Goal: Information Seeking & Learning: Learn about a topic

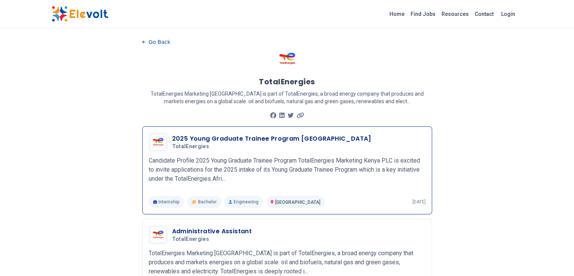
click at [270, 166] on p "Candidate Profile 2025 Young Graduate Trainee Program TotalEnergies Marketing K…" at bounding box center [287, 169] width 277 height 27
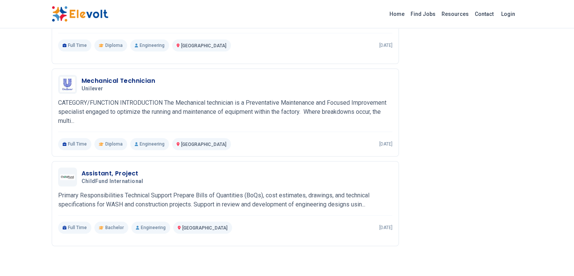
scroll to position [627, 0]
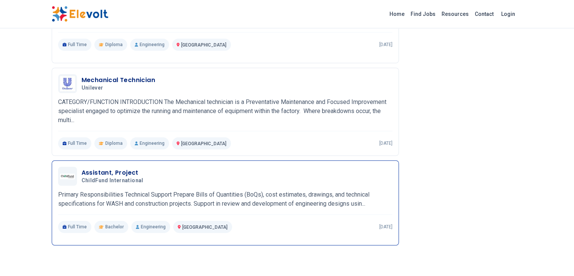
click at [84, 168] on h3 "Assistant, Project" at bounding box center [114, 172] width 65 height 9
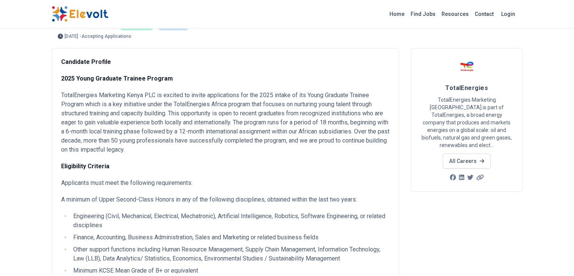
scroll to position [0, 0]
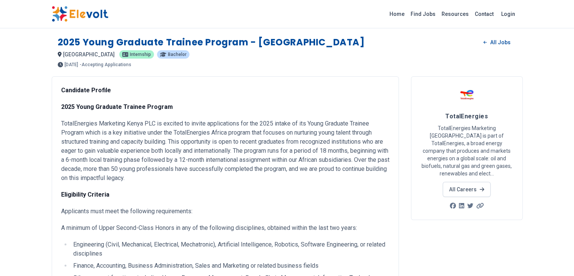
click at [414, 54] on div "nairobi KE internship Bachelor" at bounding box center [287, 54] width 459 height 9
click at [408, 15] on link "Home" at bounding box center [396, 14] width 21 height 12
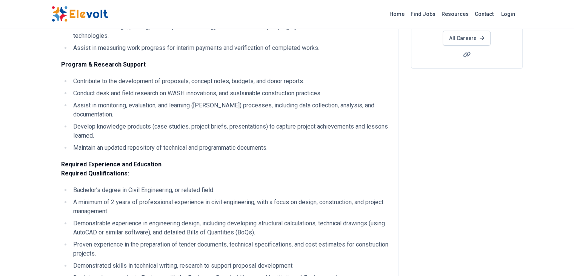
scroll to position [146, 0]
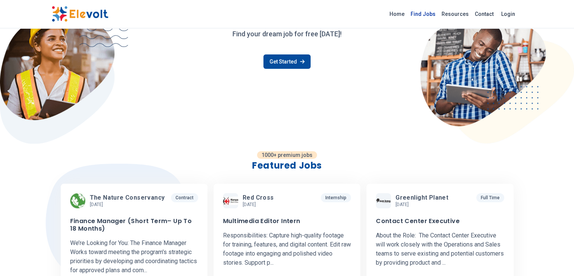
click at [439, 12] on link "Find Jobs" at bounding box center [423, 14] width 31 height 12
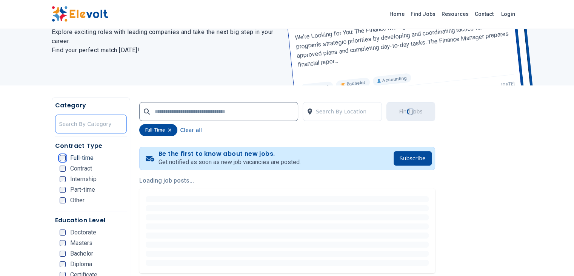
scroll to position [104, 0]
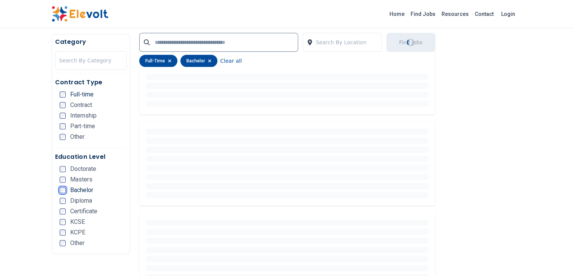
scroll to position [247, 0]
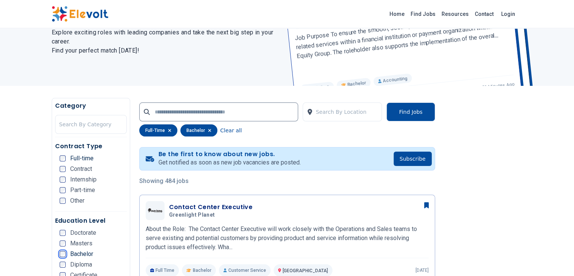
scroll to position [75, 0]
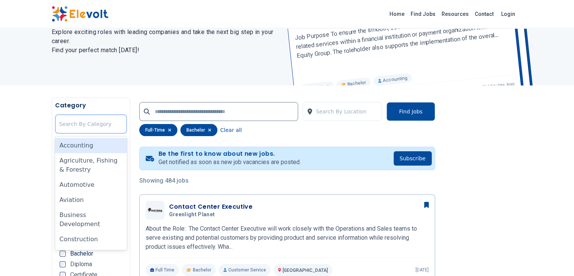
click at [59, 121] on div at bounding box center [90, 123] width 63 height 15
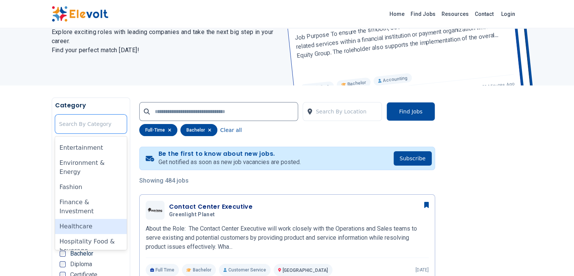
scroll to position [197, 0]
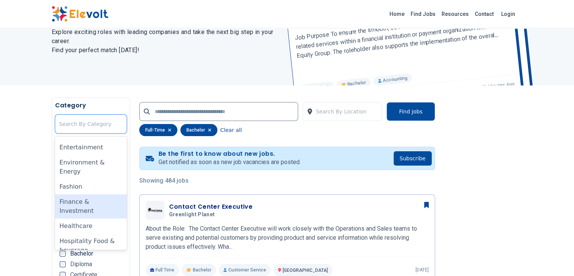
click at [55, 194] on div "Finance & Investment" at bounding box center [91, 206] width 72 height 24
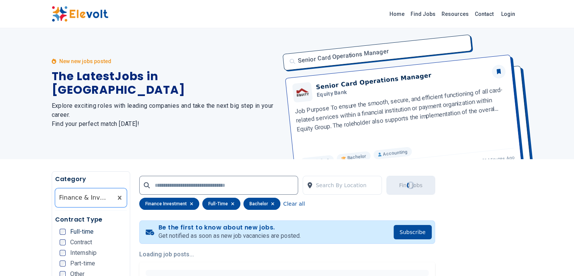
scroll to position [0, 0]
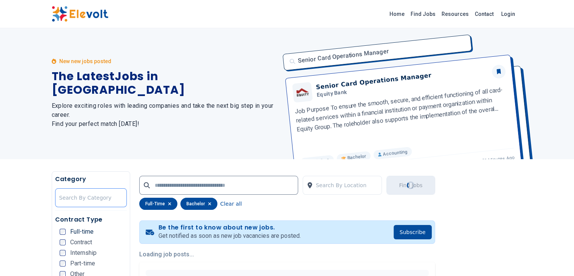
click at [61, 197] on div at bounding box center [90, 197] width 63 height 15
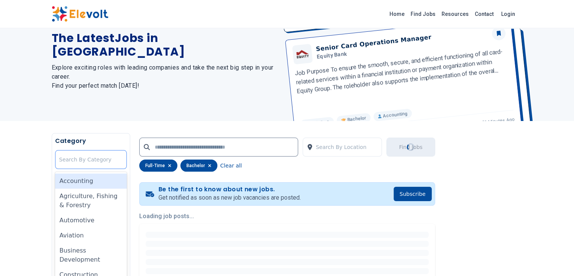
scroll to position [52, 0]
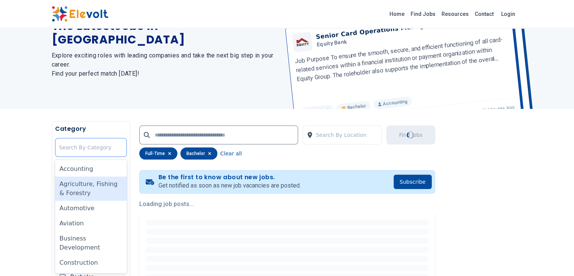
type input "*"
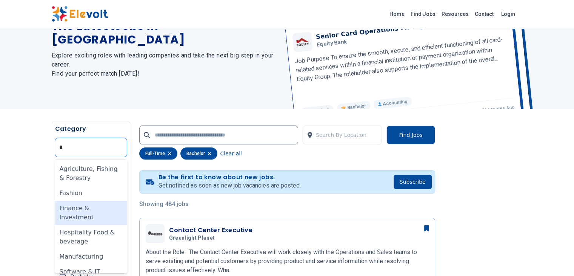
click at [55, 207] on div "Finance & Investment" at bounding box center [91, 212] width 72 height 24
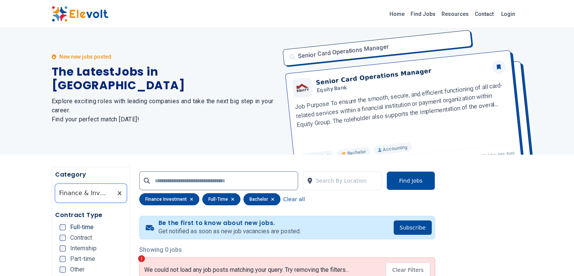
scroll to position [0, 0]
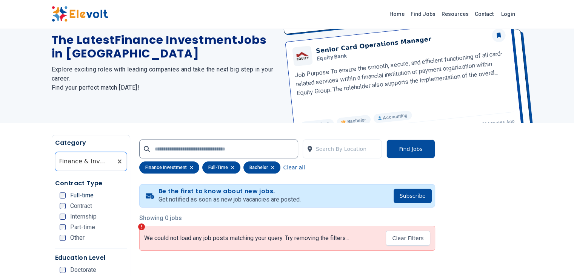
scroll to position [75, 0]
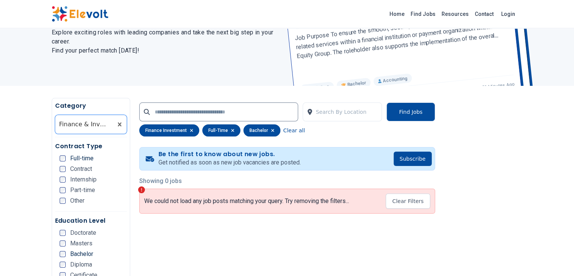
click at [231, 130] on icon "button" at bounding box center [232, 130] width 3 height 5
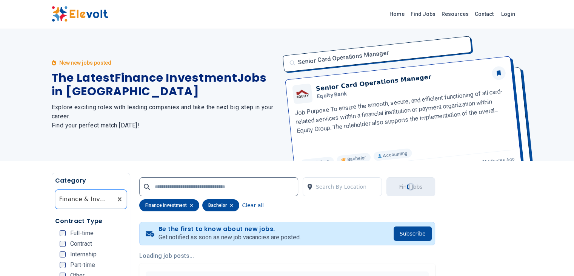
scroll to position [0, 0]
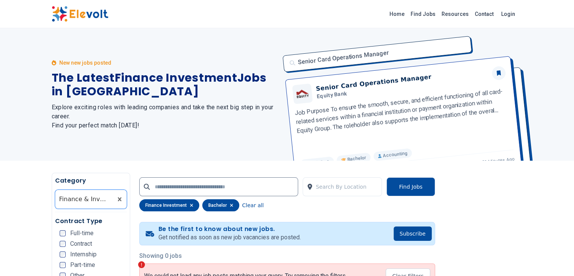
scroll to position [105, 0]
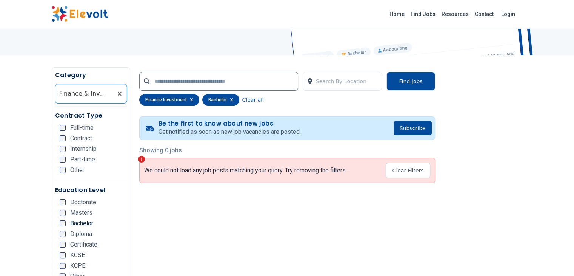
click at [190, 99] on icon "button" at bounding box center [191, 99] width 3 height 5
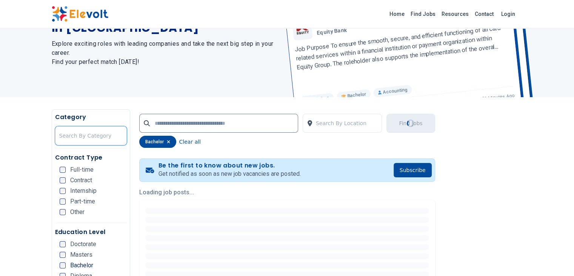
scroll to position [104, 0]
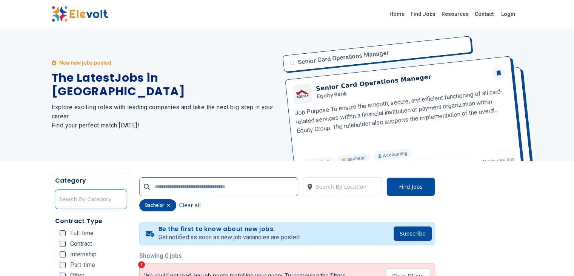
click at [167, 203] on icon "button" at bounding box center [168, 205] width 3 height 5
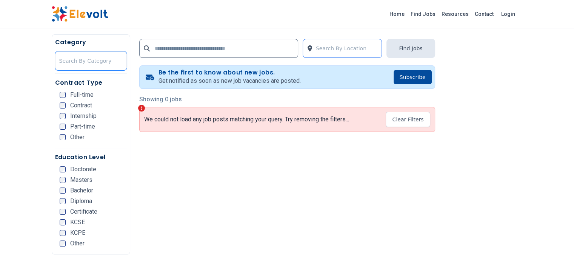
click at [334, 48] on div at bounding box center [347, 48] width 62 height 15
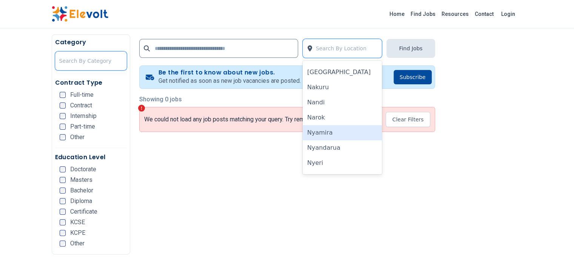
scroll to position [429, 0]
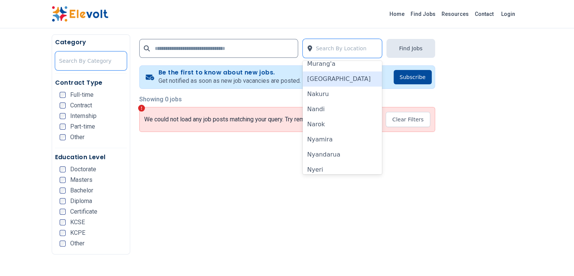
click at [331, 78] on div "[GEOGRAPHIC_DATA]" at bounding box center [343, 78] width 80 height 15
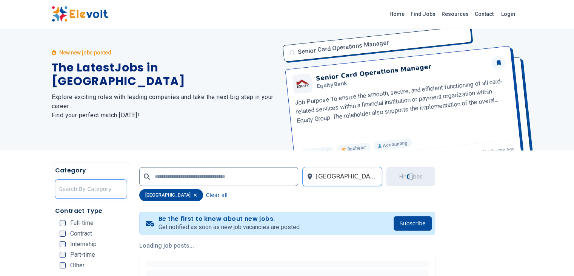
scroll to position [0, 0]
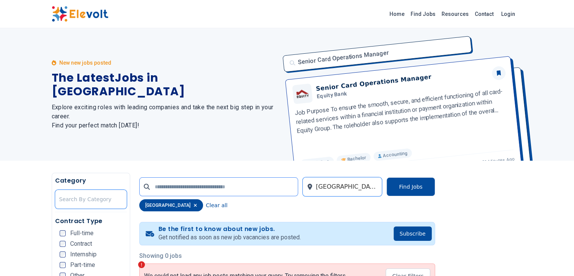
click at [174, 183] on input "text" at bounding box center [218, 186] width 159 height 19
type input "*******"
click button "submit" at bounding box center [0, 0] width 0 height 0
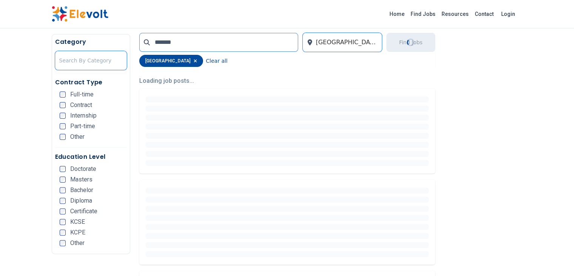
scroll to position [175, 0]
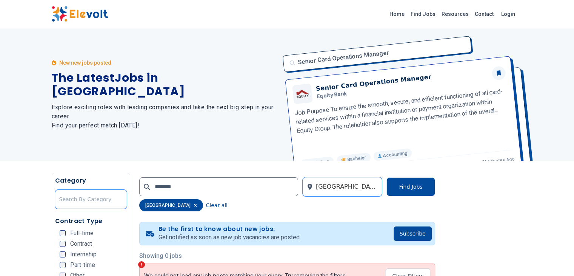
drag, startPoint x: 196, startPoint y: 76, endPoint x: 181, endPoint y: 83, distance: 16.7
click at [181, 83] on h1 "The Latest Jobs in Nairobi" at bounding box center [165, 84] width 226 height 27
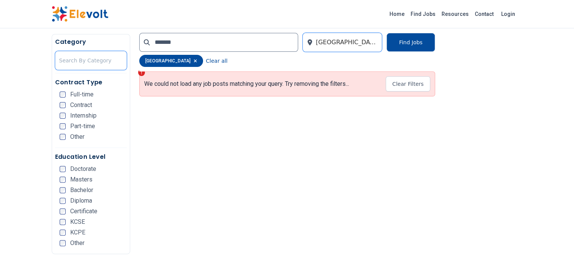
scroll to position [192, 0]
drag, startPoint x: 288, startPoint y: 122, endPoint x: 232, endPoint y: 128, distance: 56.1
drag, startPoint x: 232, startPoint y: 128, endPoint x: 175, endPoint y: 118, distance: 58.1
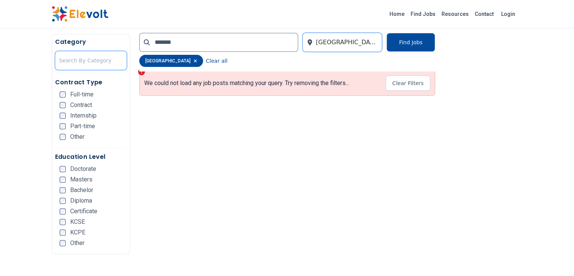
drag, startPoint x: 175, startPoint y: 118, endPoint x: 131, endPoint y: 117, distance: 44.6
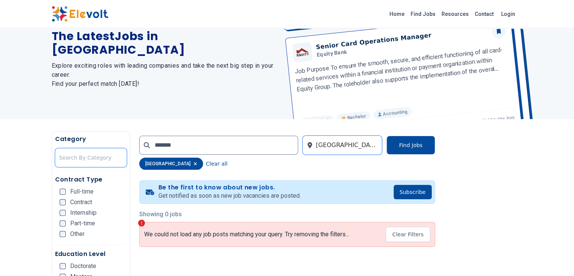
scroll to position [30, 0]
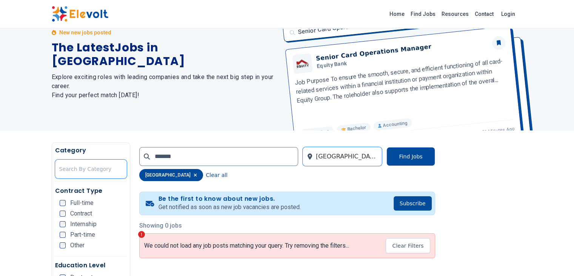
click at [139, 175] on div "[GEOGRAPHIC_DATA]" at bounding box center [171, 175] width 64 height 12
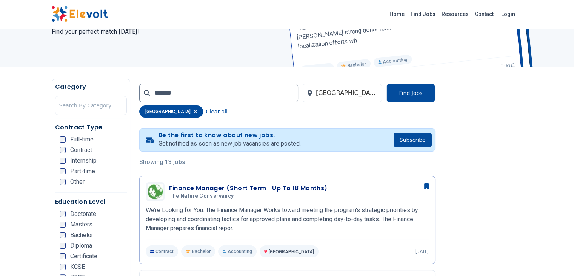
scroll to position [93, 0]
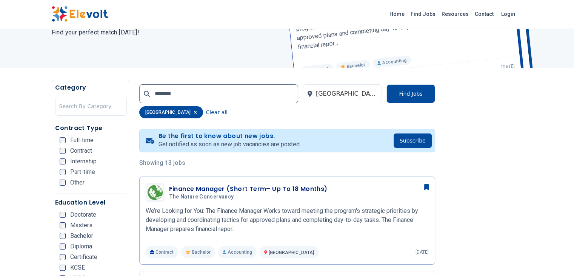
click at [194, 110] on icon "button" at bounding box center [195, 112] width 3 height 5
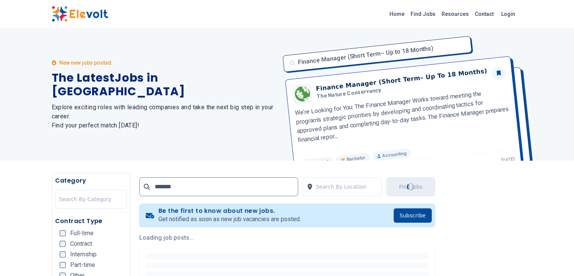
scroll to position [136, 0]
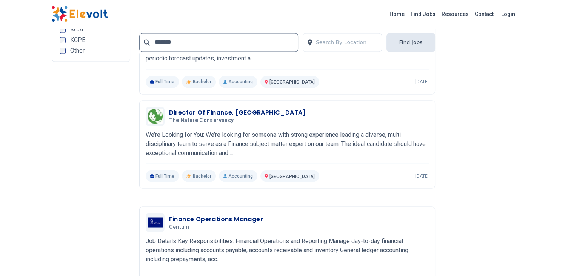
scroll to position [1332, 0]
